Goal: Task Accomplishment & Management: Manage account settings

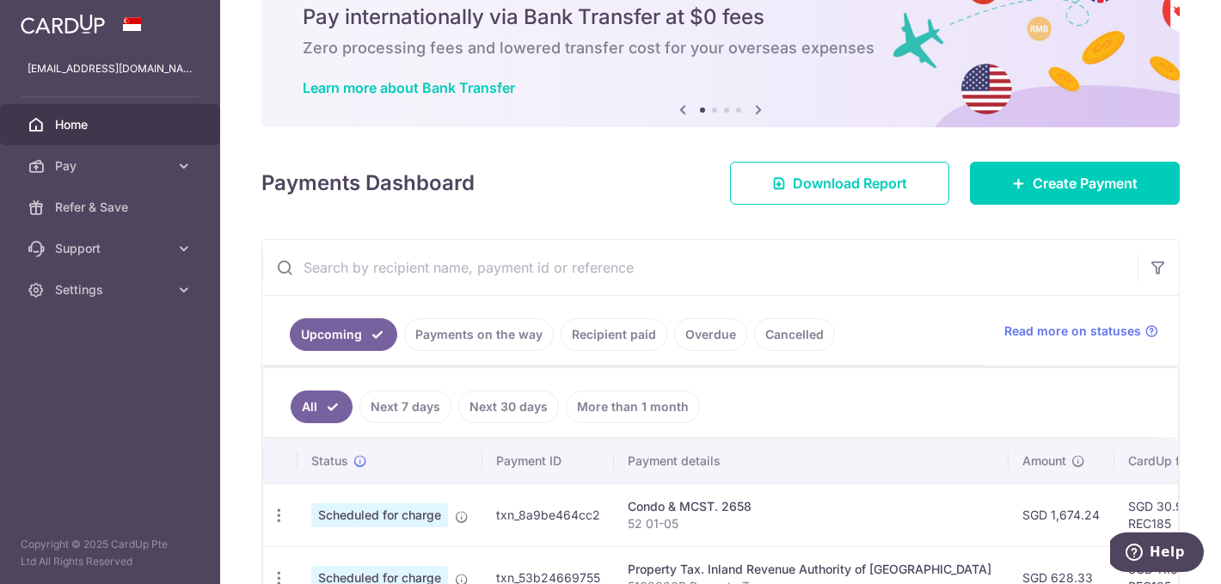
click at [463, 335] on link "Payments on the way" at bounding box center [479, 334] width 150 height 33
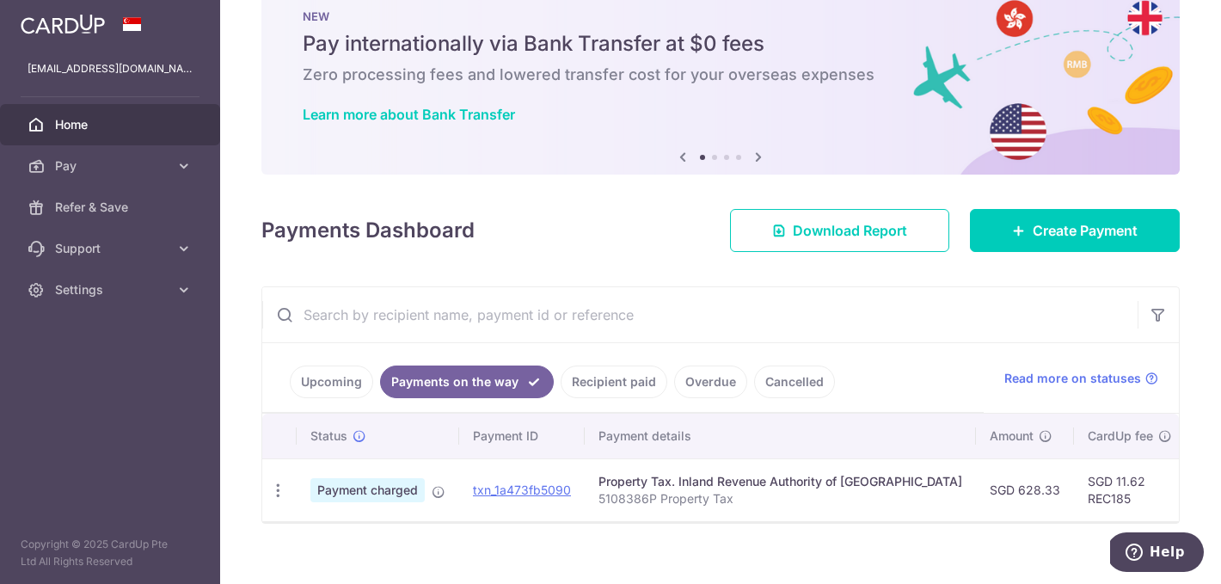
scroll to position [66, 0]
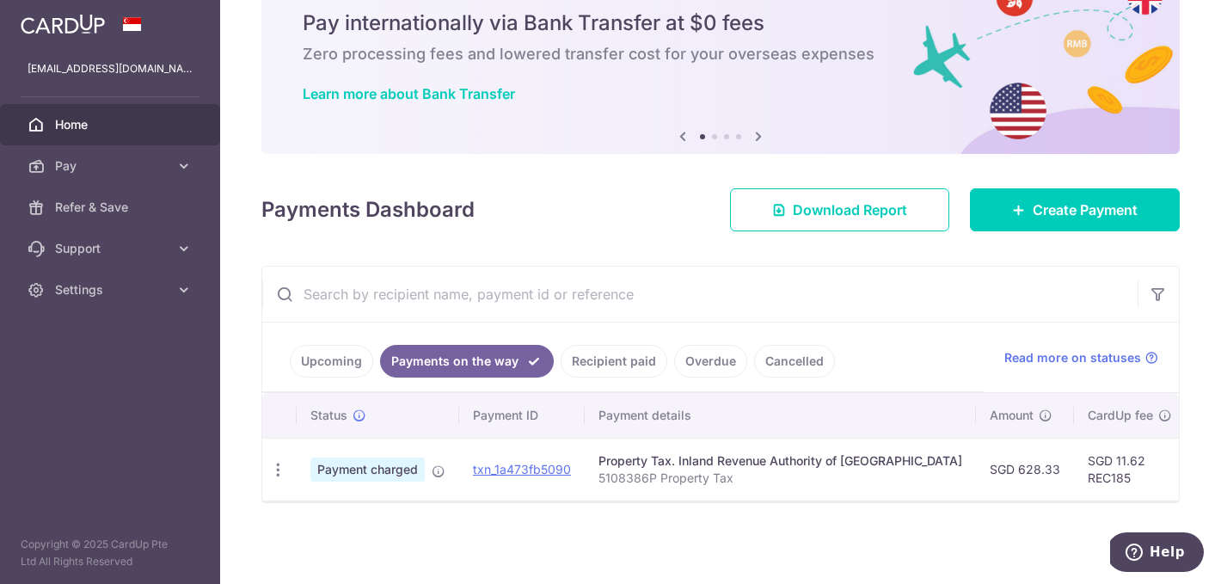
click at [351, 359] on link "Upcoming" at bounding box center [331, 361] width 83 height 33
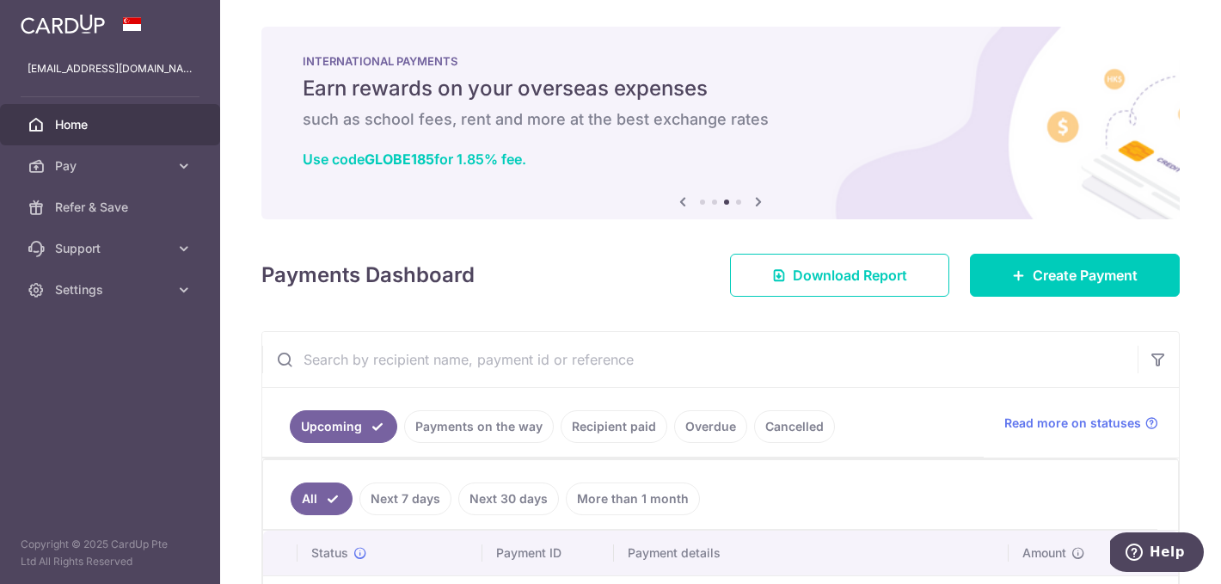
scroll to position [0, 0]
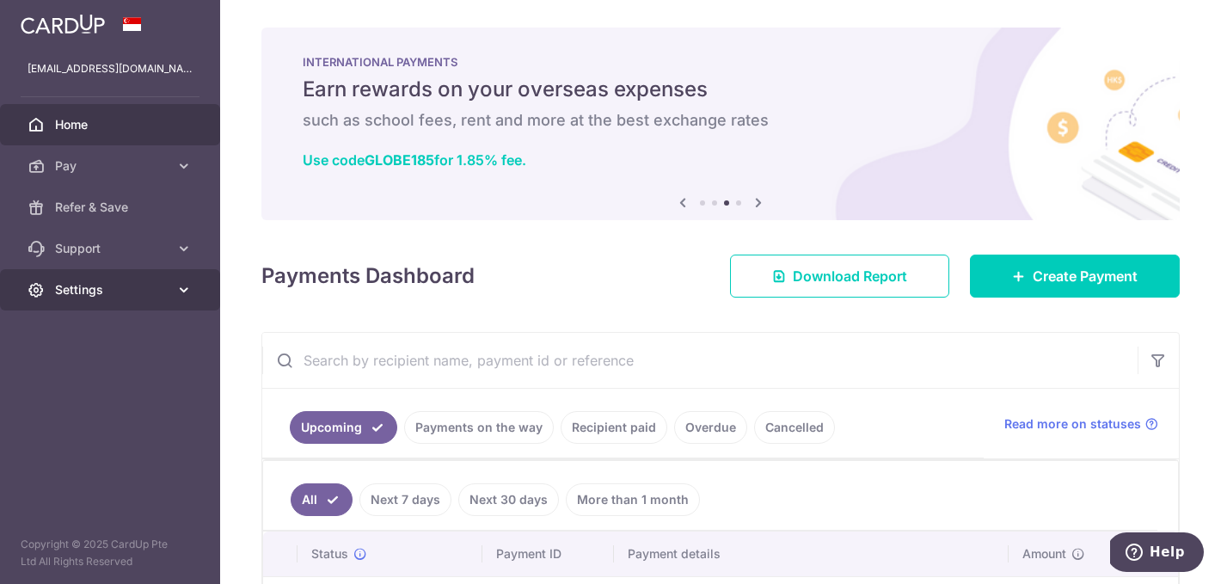
click at [97, 286] on span "Settings" at bounding box center [112, 289] width 114 height 17
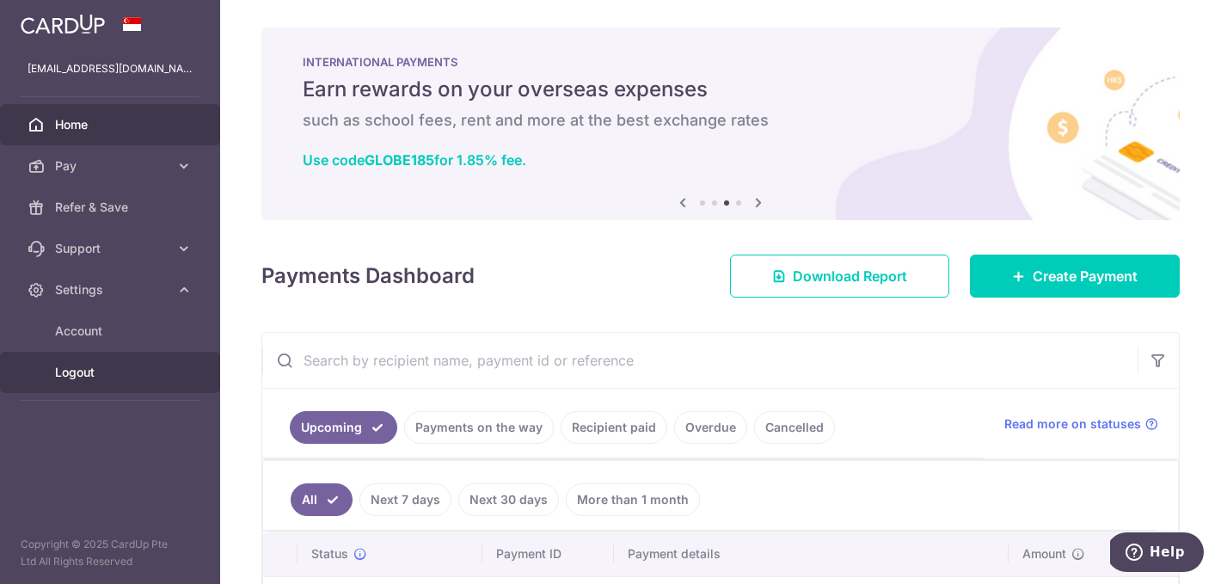
click at [84, 375] on span "Logout" at bounding box center [112, 372] width 114 height 17
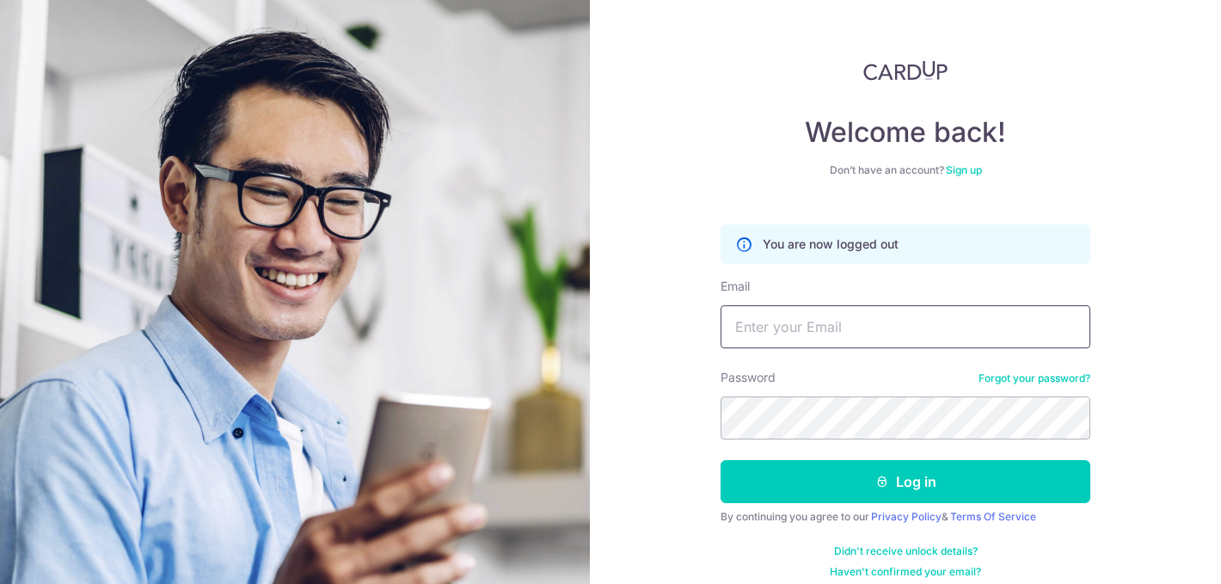
type input "rochelleflores@gmail.com"
click at [888, 323] on input "rochelleflores@gmail.com" at bounding box center [906, 326] width 370 height 43
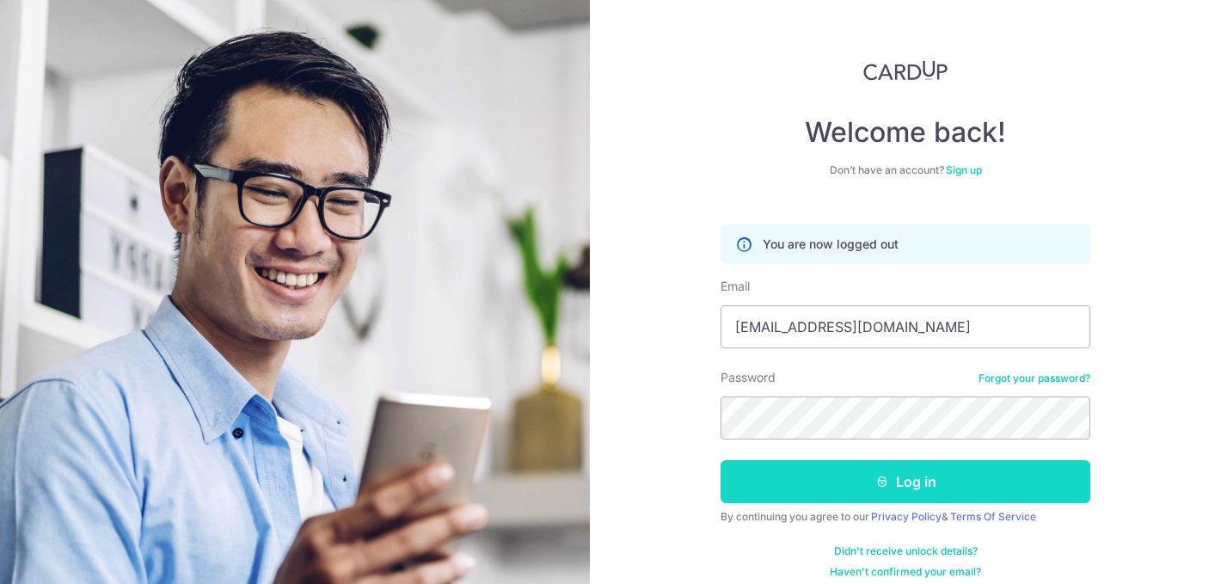
click at [880, 489] on button "Log in" at bounding box center [906, 481] width 370 height 43
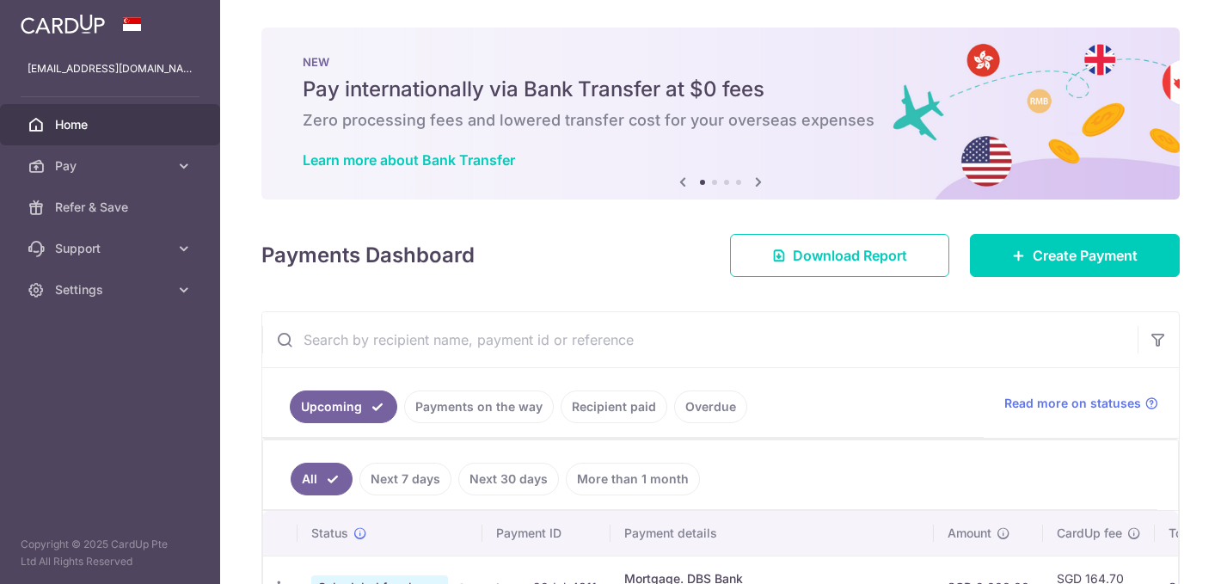
scroll to position [200, 0]
